Goal: Task Accomplishment & Management: Manage account settings

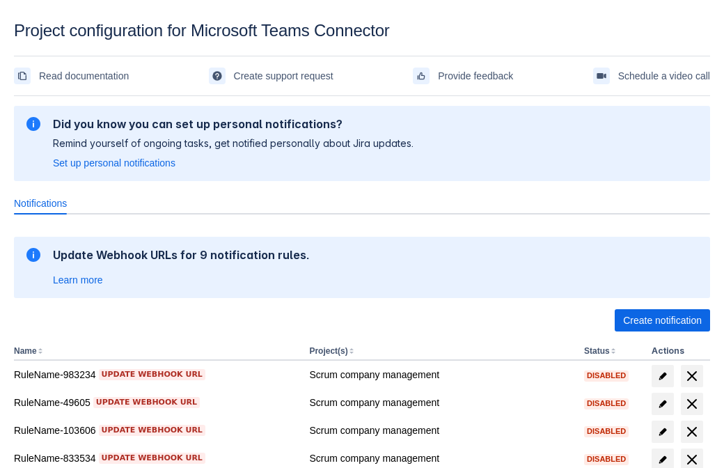
click at [662, 320] on span "Create notification" at bounding box center [662, 320] width 79 height 22
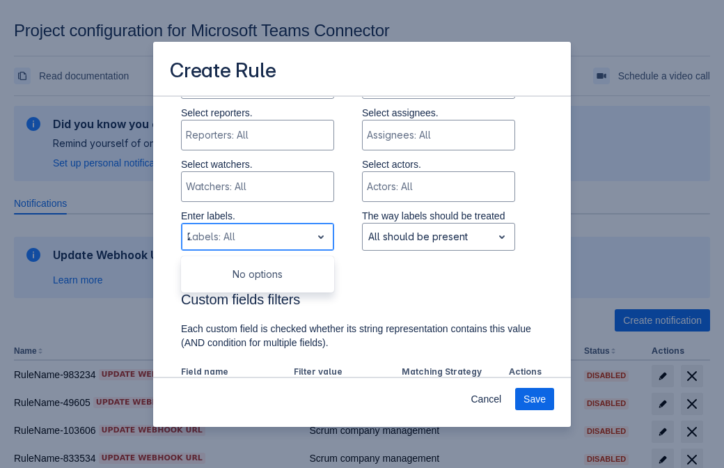
type input "27528_label"
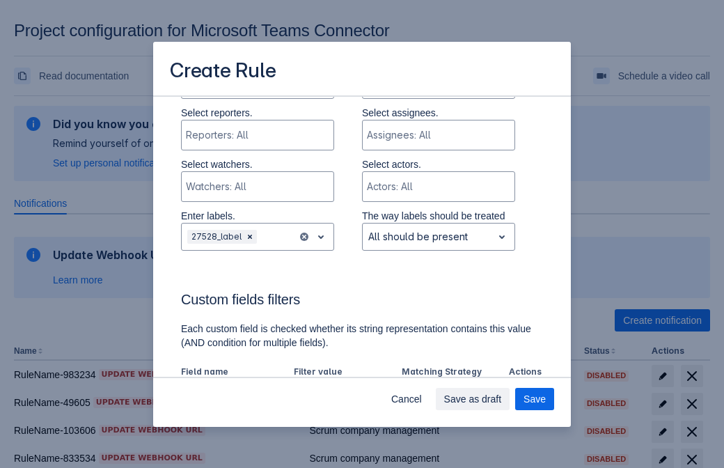
scroll to position [863, 0]
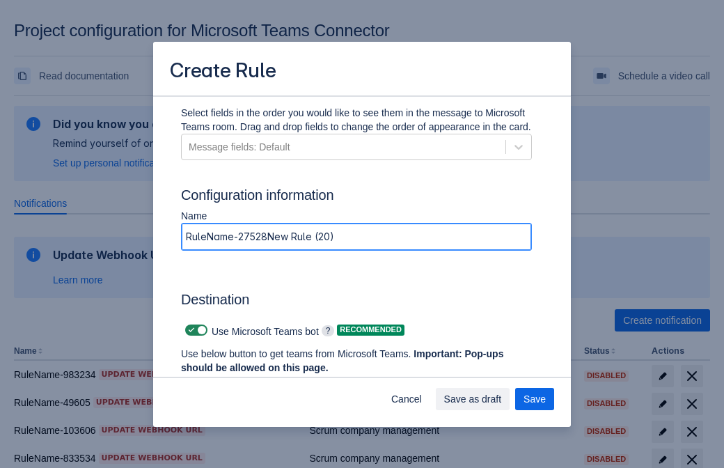
type input "RuleName-27528New Rule (20)"
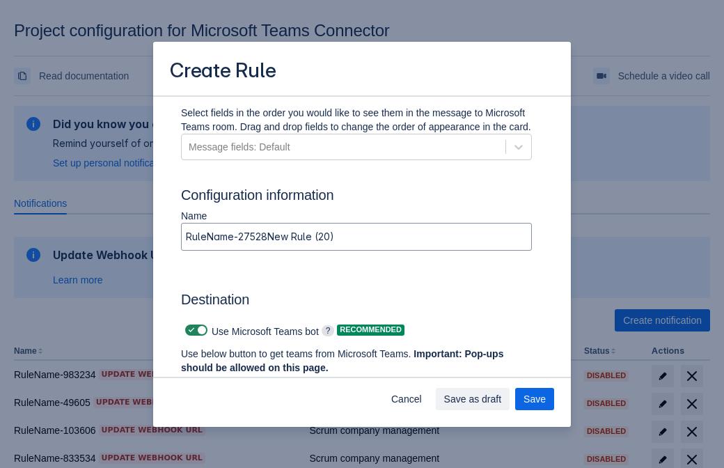
click at [189, 330] on span at bounding box center [191, 330] width 11 height 11
click at [189, 330] on input "checkbox" at bounding box center [189, 330] width 9 height 9
checkbox input "false"
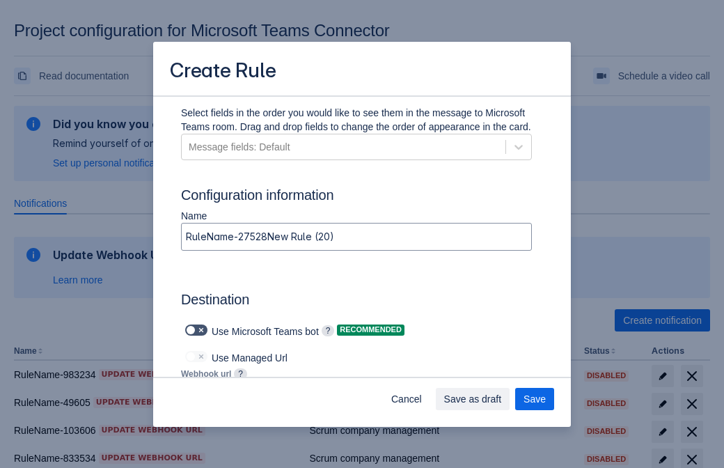
type input "[URL][DOMAIN_NAME][DATE]"
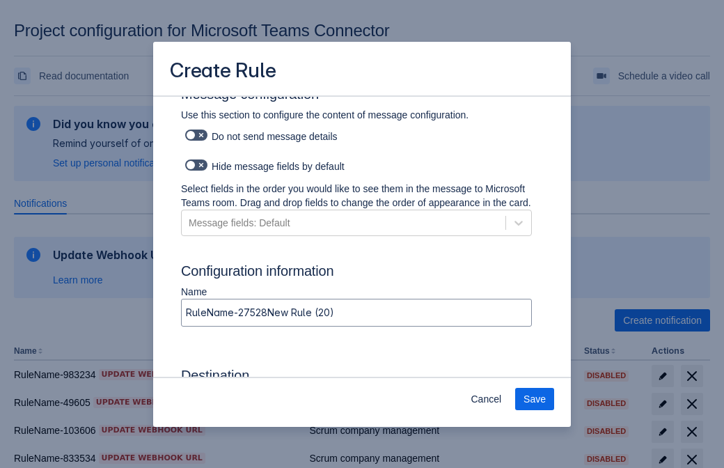
click at [535, 399] on span "Save" at bounding box center [535, 399] width 22 height 22
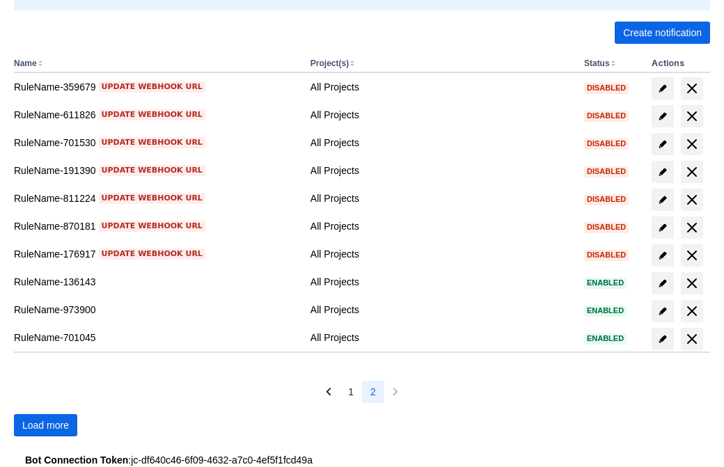
click at [45, 426] on span "Load more" at bounding box center [45, 425] width 47 height 22
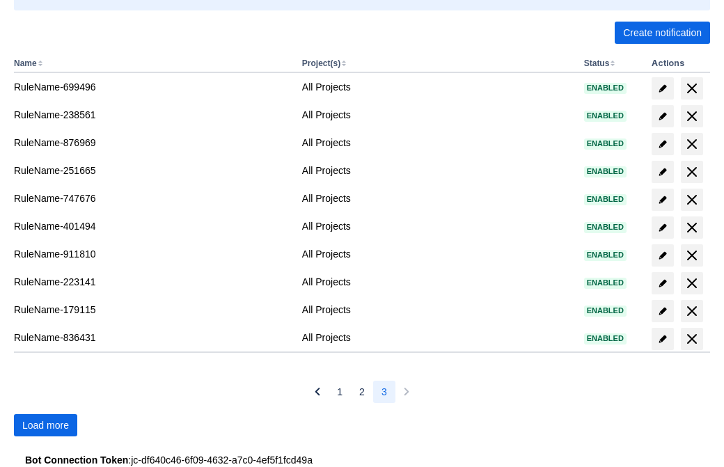
click at [45, 426] on span "Load more" at bounding box center [45, 425] width 47 height 22
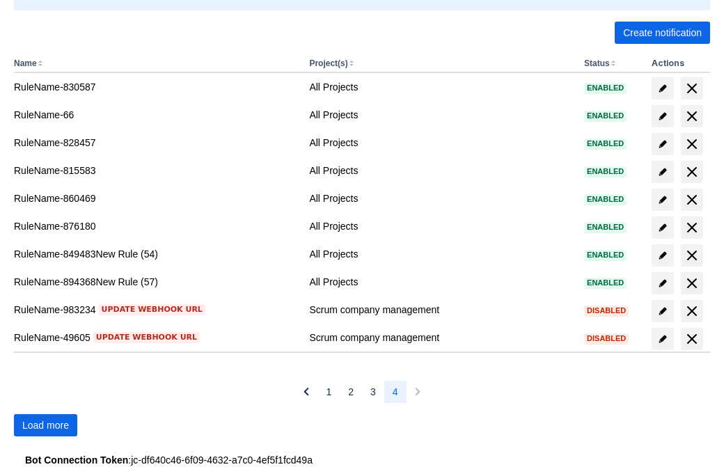
click at [45, 426] on span "Load more" at bounding box center [45, 425] width 47 height 22
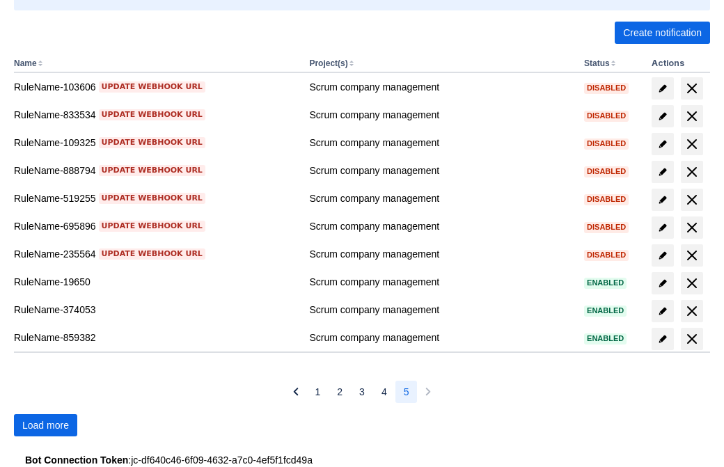
click at [45, 426] on span "Load more" at bounding box center [45, 425] width 47 height 22
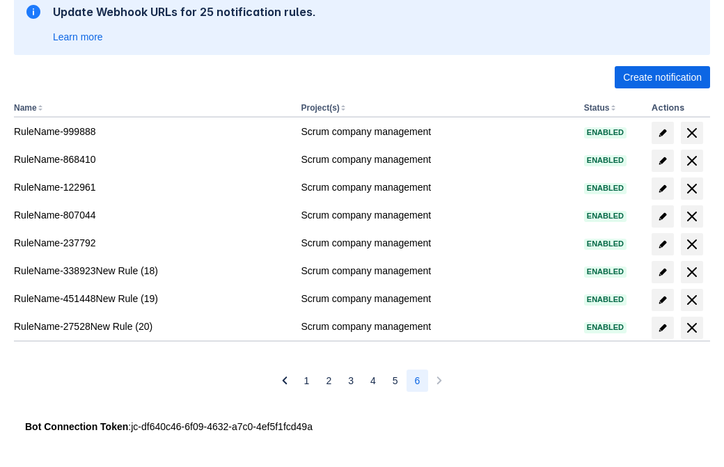
click at [692, 328] on span "delete" at bounding box center [692, 328] width 17 height 17
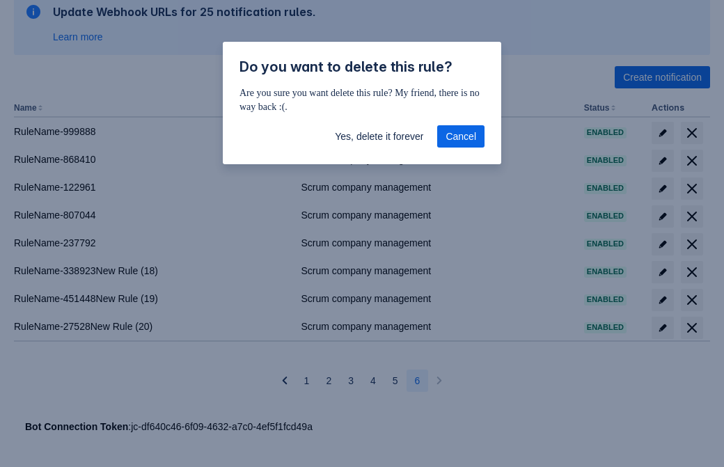
click at [379, 137] on span "Yes, delete it forever" at bounding box center [379, 136] width 88 height 22
